Goal: Transaction & Acquisition: Download file/media

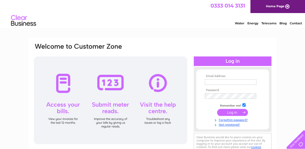
type input "MAIL@NO45.CO.UK"
click at [237, 111] on input "submit" at bounding box center [232, 112] width 31 height 7
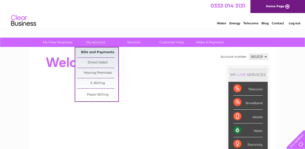
click at [97, 55] on link "Bills and Payments" at bounding box center [97, 52] width 41 height 10
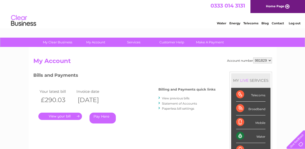
click at [179, 98] on link "View previous bills" at bounding box center [176, 98] width 28 height 4
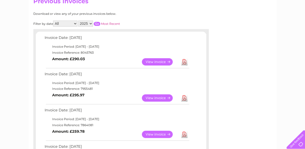
scroll to position [69, 0]
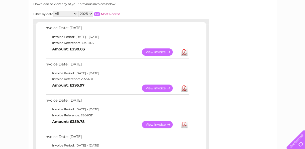
click at [185, 88] on link "Download" at bounding box center [184, 87] width 6 height 7
click at [185, 51] on link "Download" at bounding box center [184, 51] width 6 height 7
click at [185, 88] on link "Download" at bounding box center [184, 87] width 6 height 7
